Goal: Task Accomplishment & Management: Manage account settings

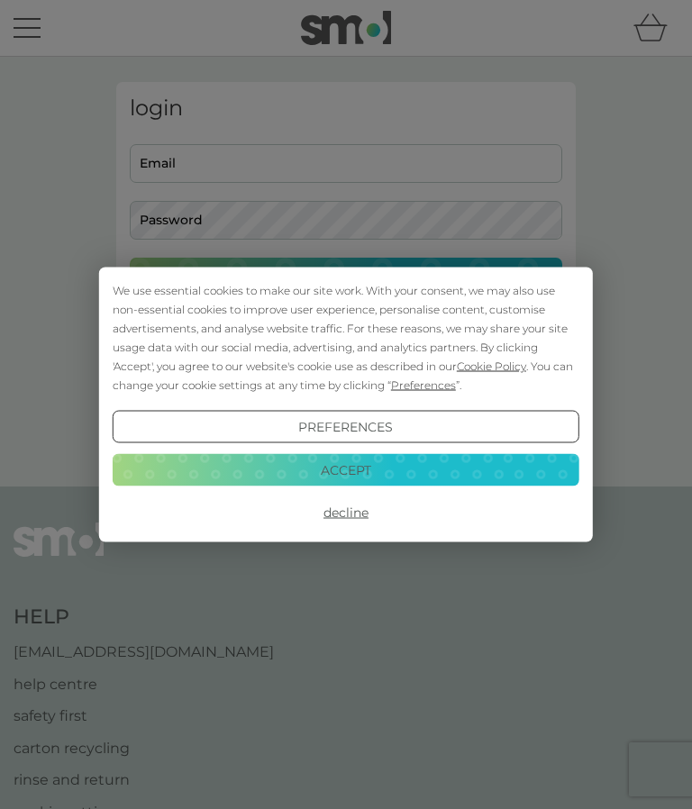
click at [373, 471] on button "Accept" at bounding box center [346, 469] width 467 height 32
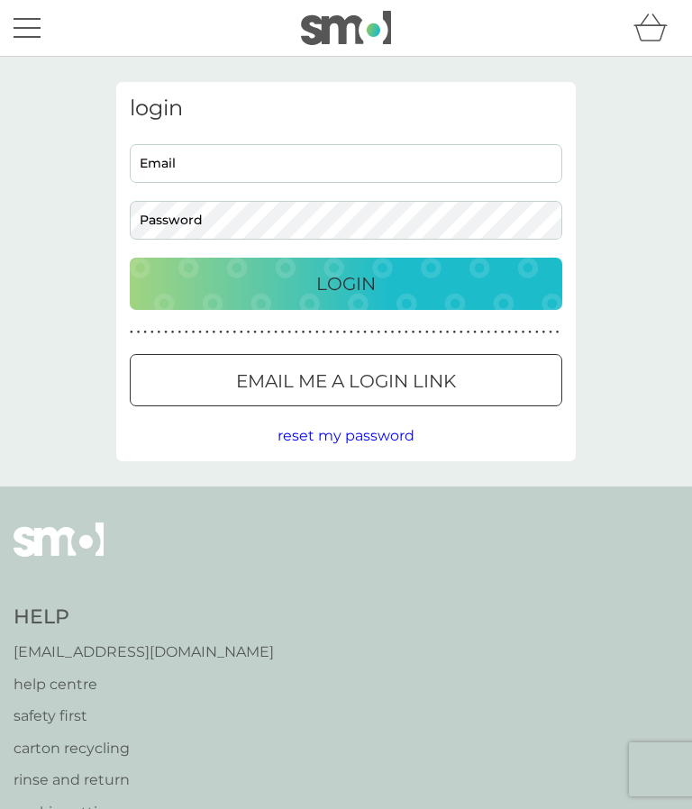
click at [218, 169] on input "Email" at bounding box center [346, 163] width 432 height 39
type input "[EMAIL_ADDRESS][DOMAIN_NAME]"
click at [378, 288] on div "Login" at bounding box center [346, 283] width 396 height 29
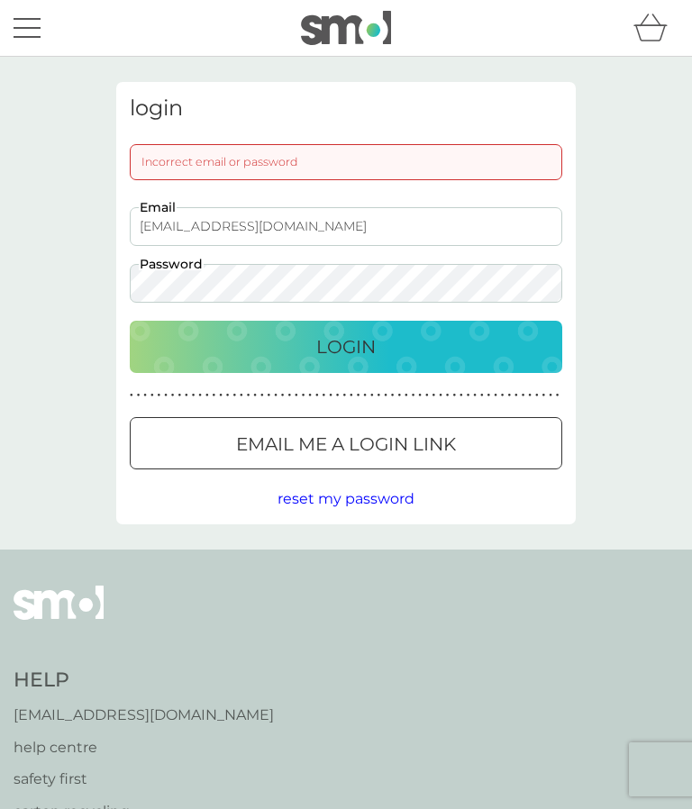
click at [401, 342] on div "Login" at bounding box center [346, 346] width 396 height 29
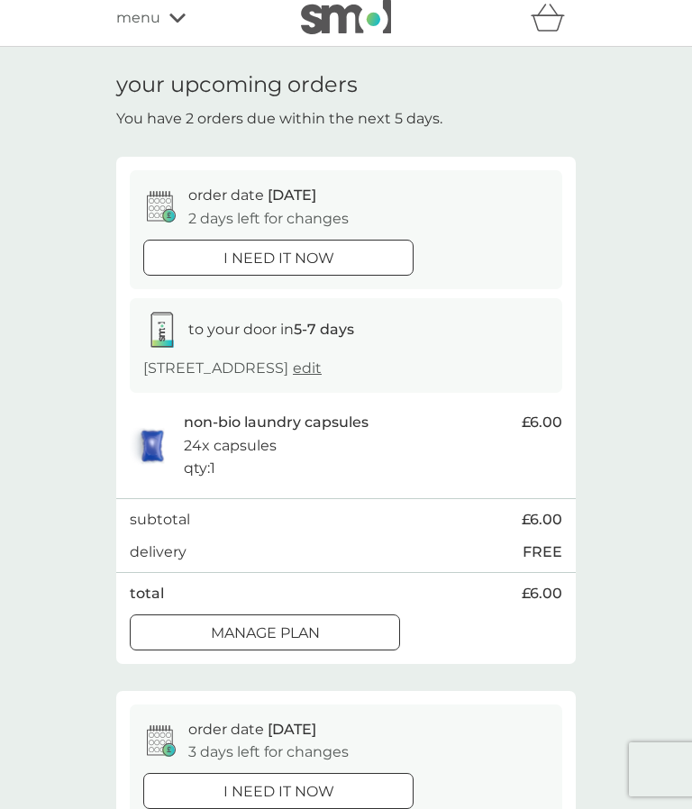
scroll to position [12, 0]
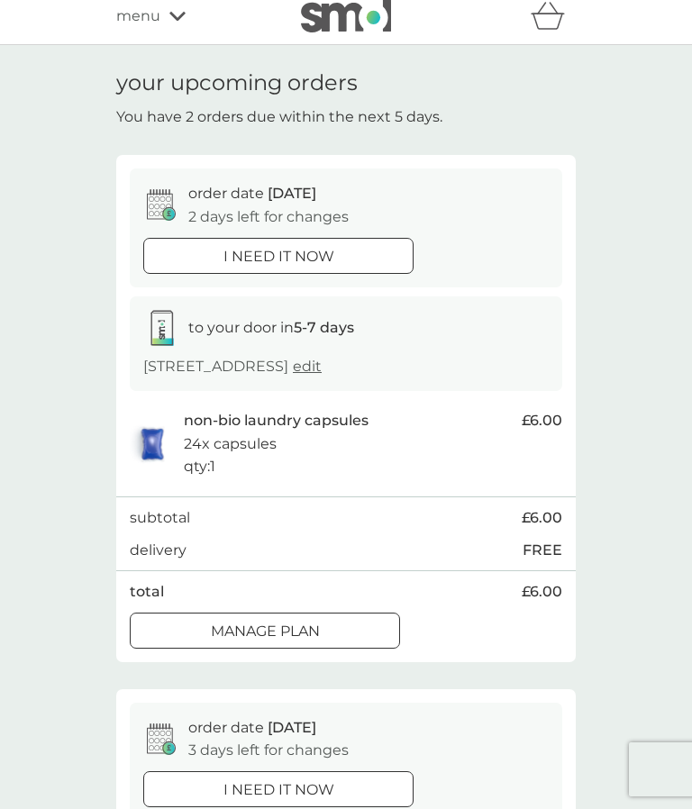
click at [288, 641] on div at bounding box center [264, 631] width 65 height 19
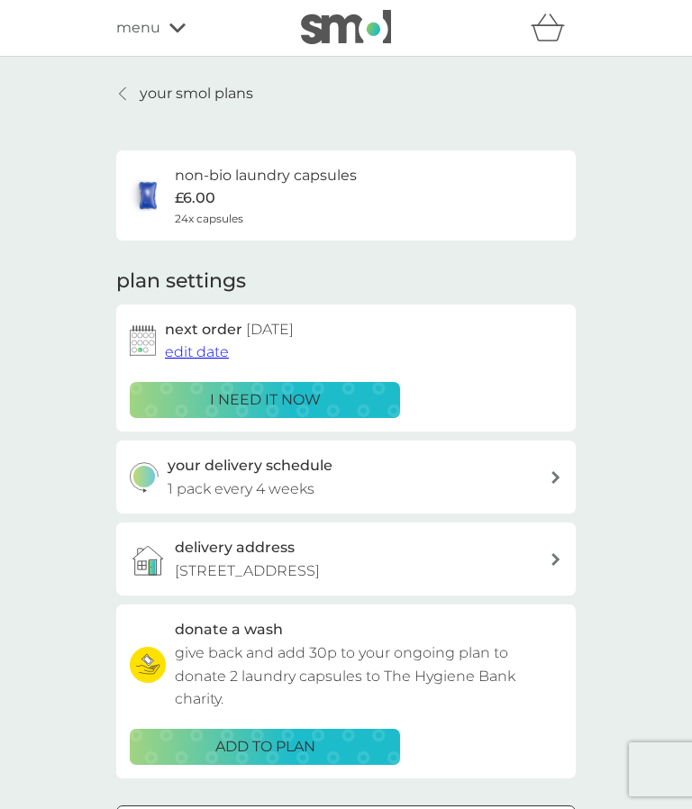
click at [132, 96] on link "your smol plans" at bounding box center [184, 93] width 137 height 23
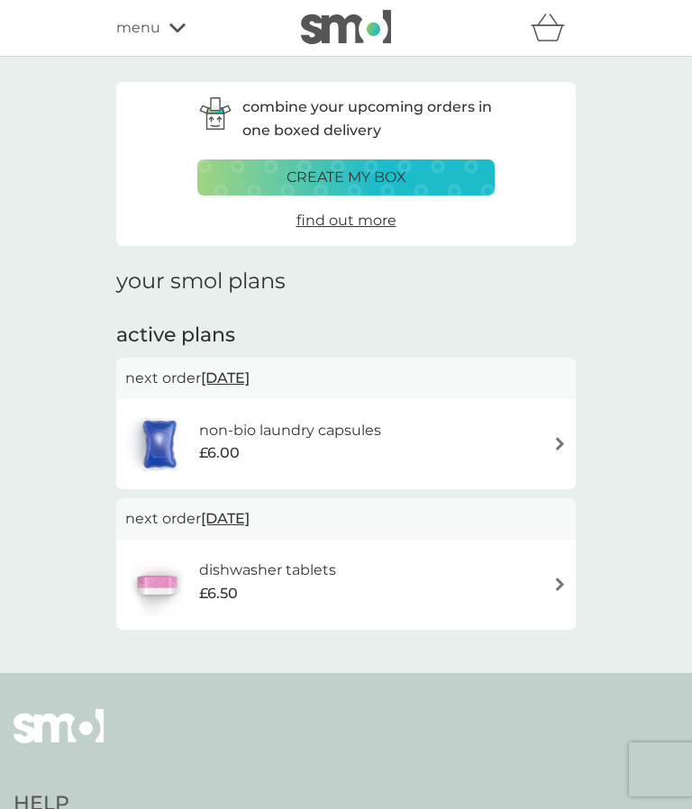
click at [565, 586] on img at bounding box center [560, 585] width 14 height 14
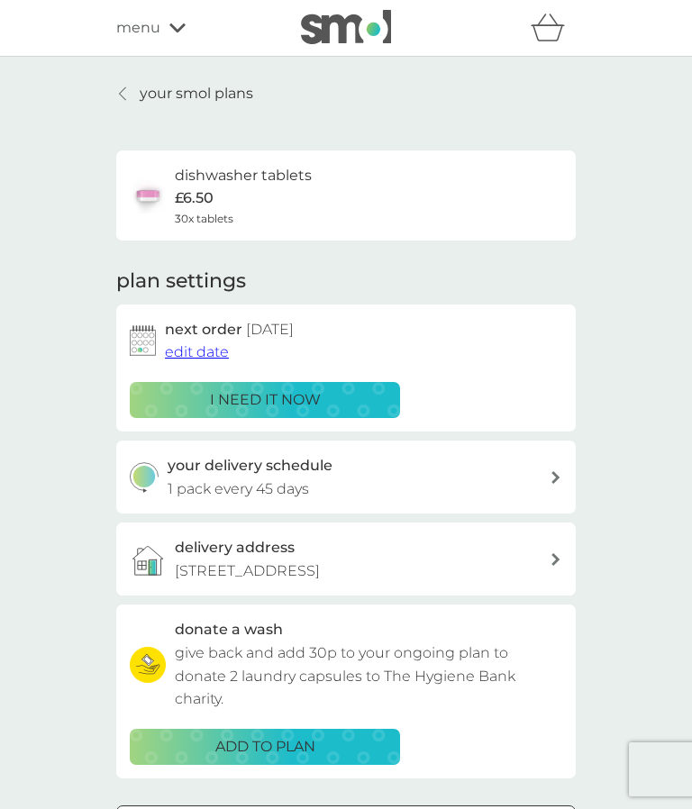
click at [556, 475] on icon at bounding box center [555, 477] width 8 height 13
select select "42"
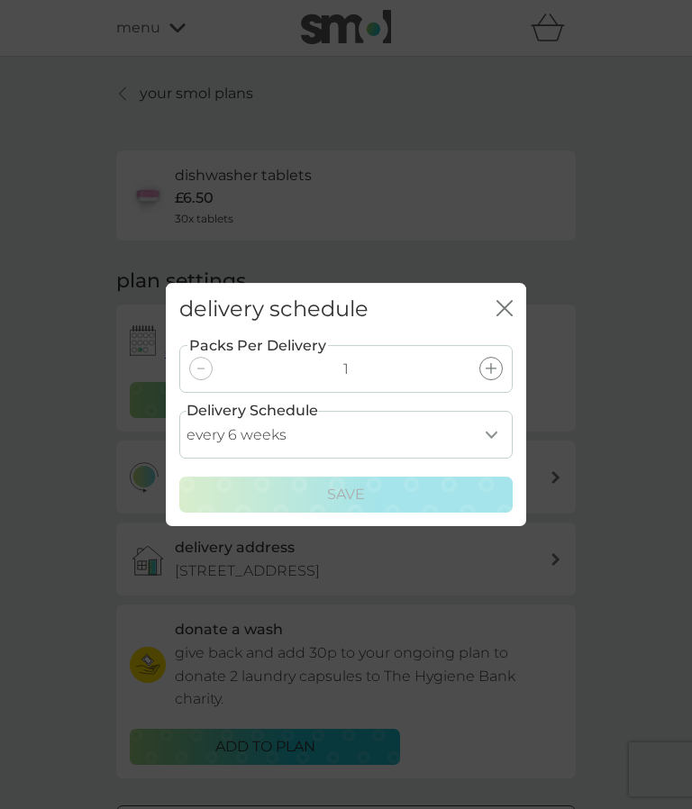
click at [512, 311] on icon "close" at bounding box center [504, 308] width 16 height 16
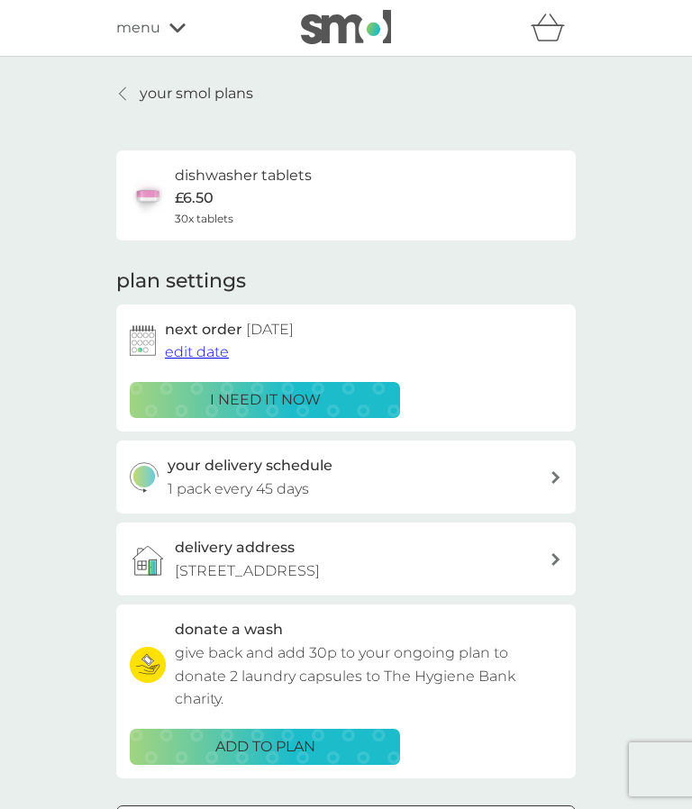
click at [205, 346] on span "edit date" at bounding box center [197, 351] width 64 height 17
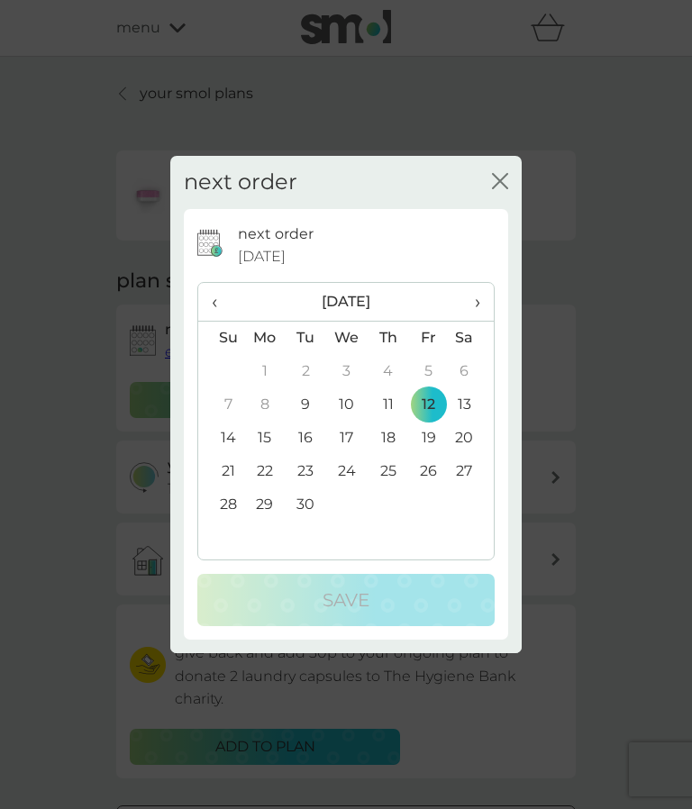
click at [590, 178] on div "next order close next order [DATE] ‹ [DATE] › Su Mo Tu We Th Fr Sa 31 1 2 3 4 5…" at bounding box center [346, 404] width 692 height 809
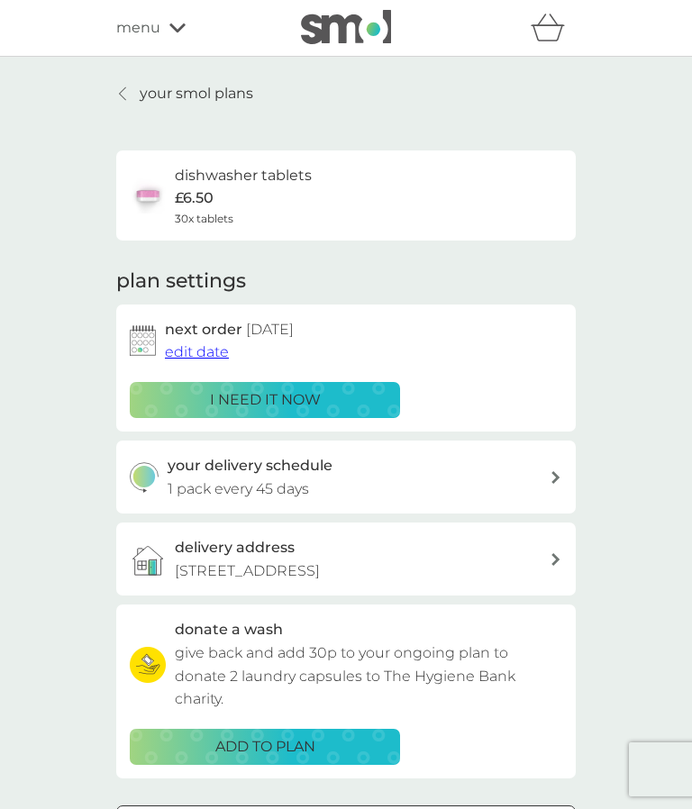
click at [211, 343] on span "edit date" at bounding box center [197, 351] width 64 height 17
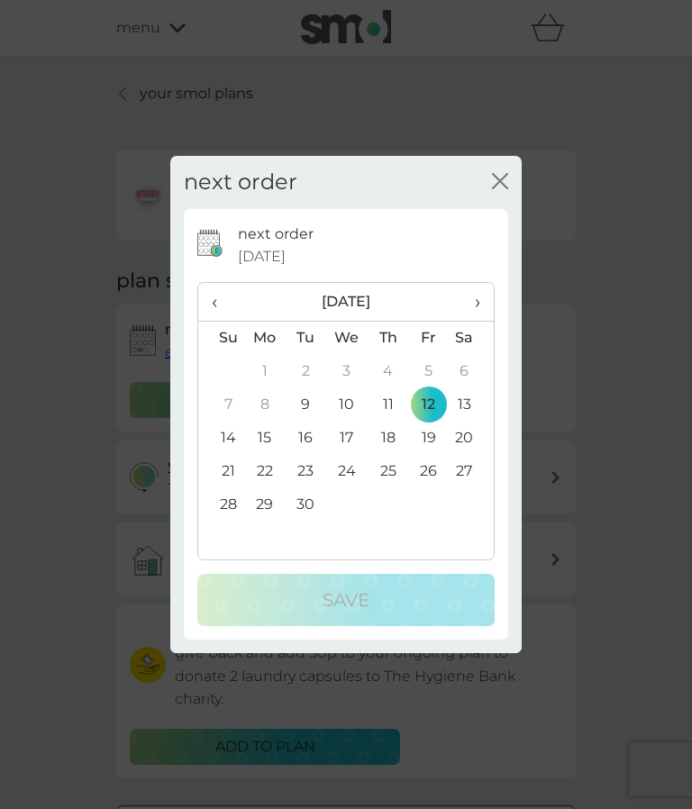
click at [493, 301] on th "›" at bounding box center [471, 302] width 45 height 39
click at [355, 366] on td "1" at bounding box center [346, 371] width 41 height 33
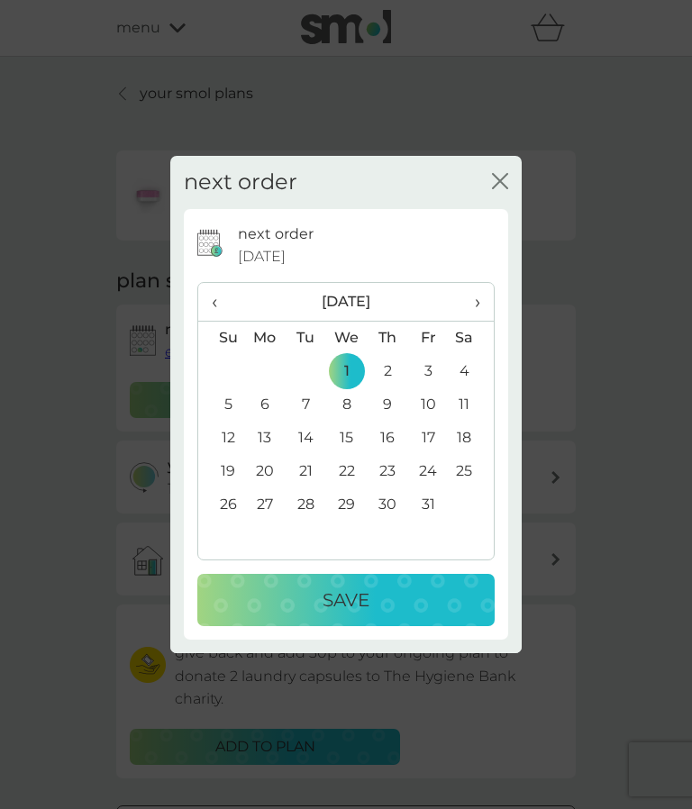
click at [378, 600] on div "Save" at bounding box center [345, 600] width 261 height 29
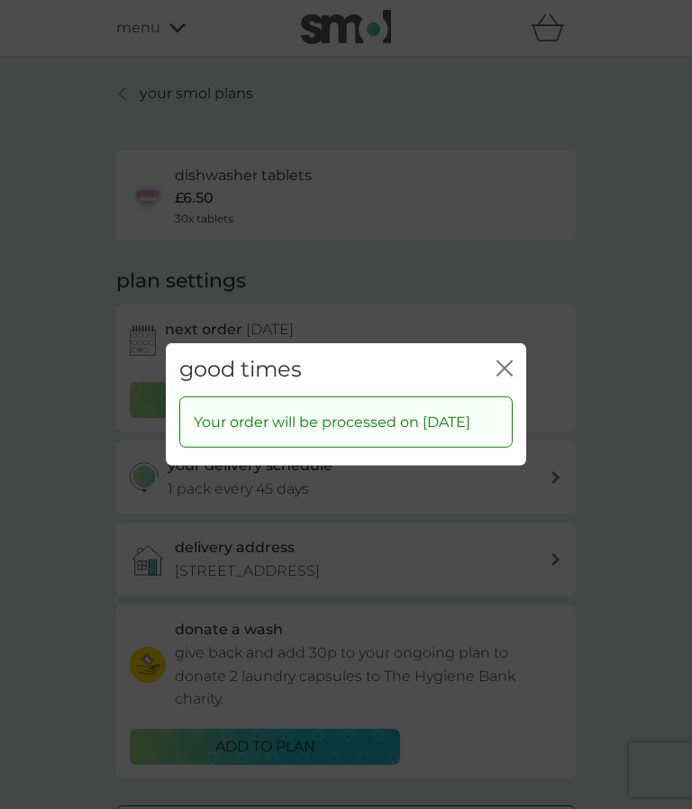
click at [511, 366] on icon "close" at bounding box center [504, 368] width 16 height 16
